Goal: Check status

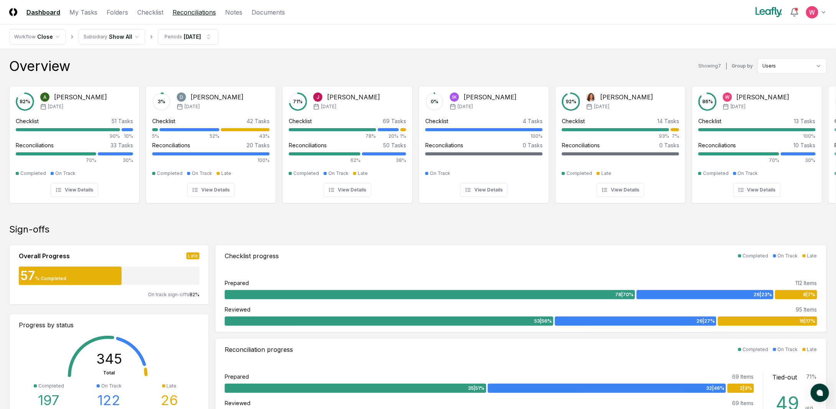
click at [195, 10] on link "Reconciliations" at bounding box center [194, 12] width 43 height 9
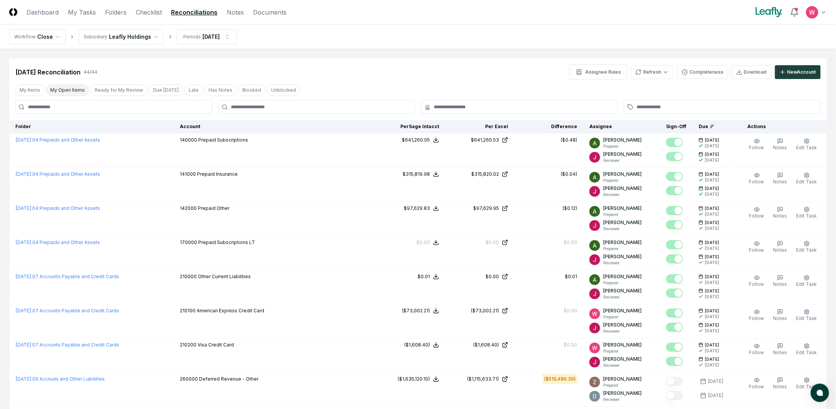
click at [75, 91] on button "My Open Items" at bounding box center [67, 90] width 43 height 12
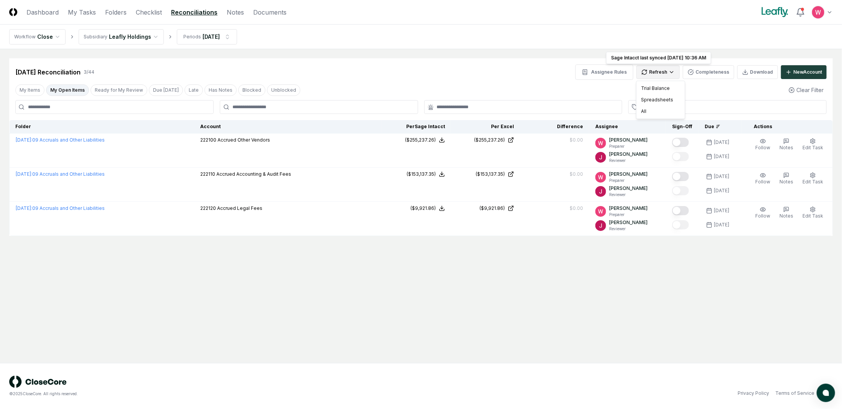
click at [673, 74] on html "CloseCore Dashboard My Tasks Folders Checklist Reconciliations Notes Documents …" at bounding box center [421, 204] width 842 height 409
click at [642, 109] on div "All" at bounding box center [660, 111] width 45 height 12
